Goal: Find specific page/section: Find specific page/section

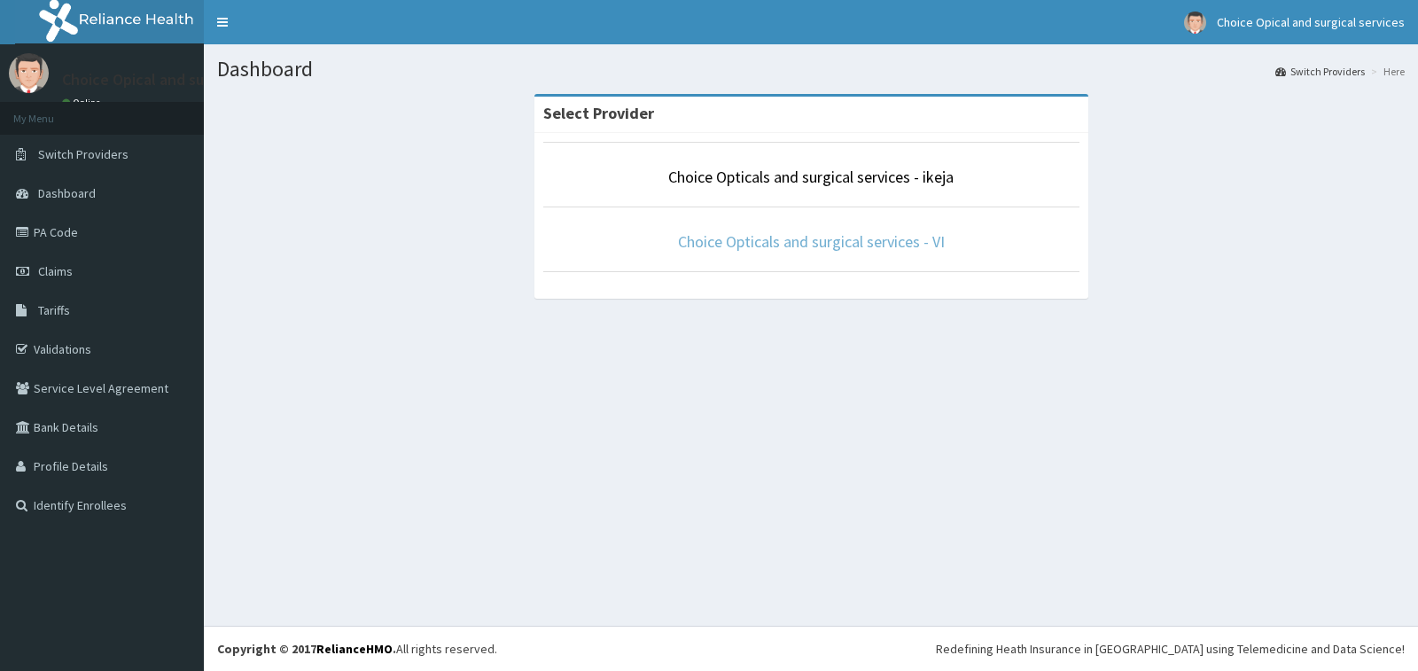
click at [869, 242] on link "Choice Opticals and surgical services - VI" at bounding box center [811, 241] width 267 height 20
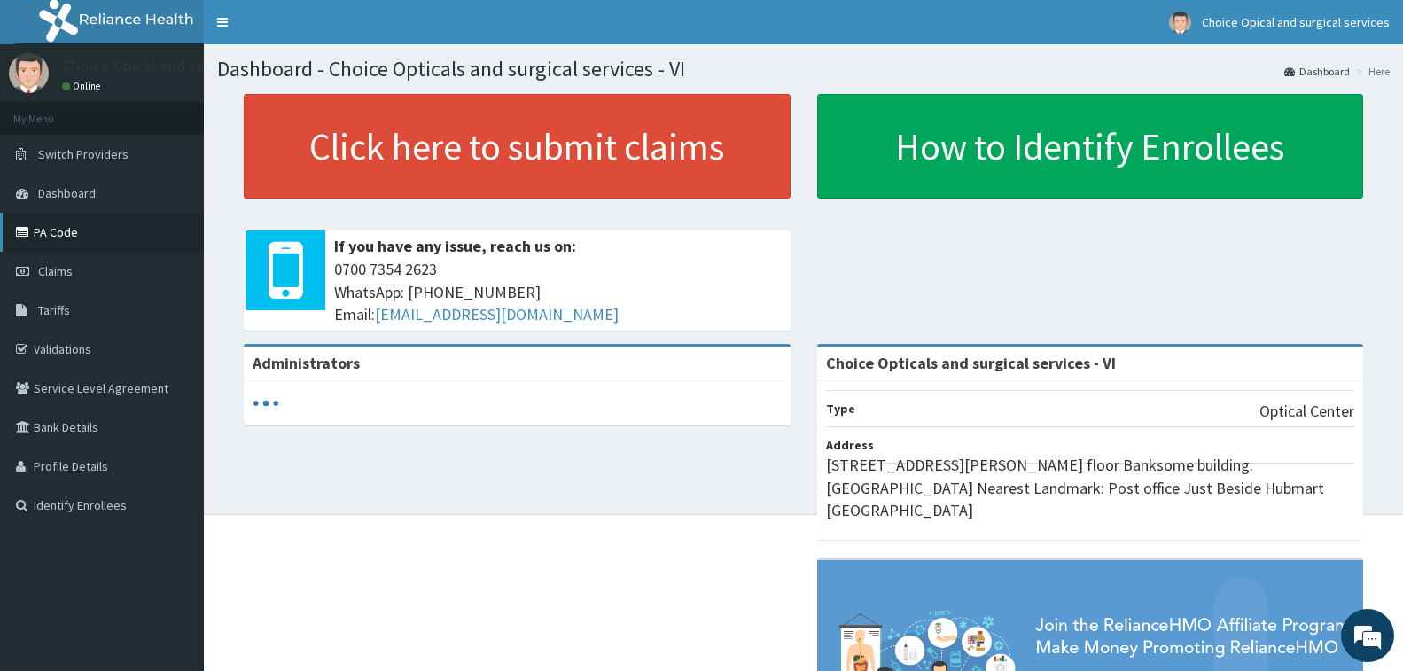
click at [63, 233] on link "PA Code" at bounding box center [102, 232] width 204 height 39
